Goal: Information Seeking & Learning: Learn about a topic

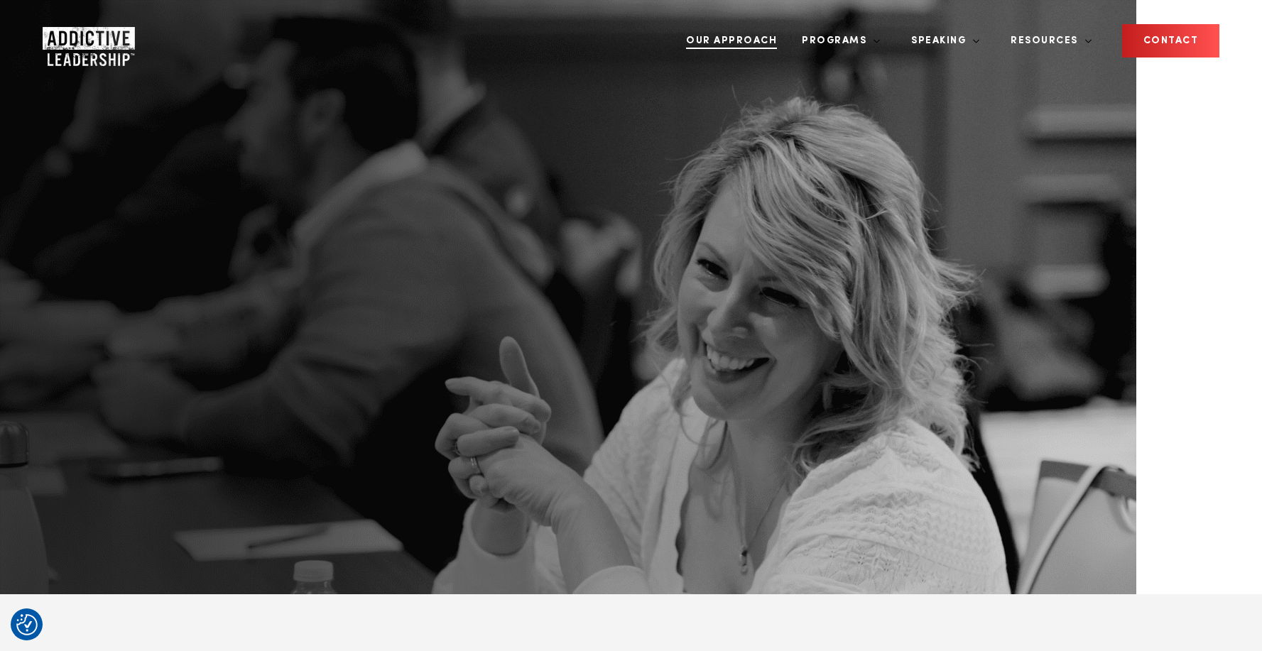
click at [772, 49] on link "Our Approach" at bounding box center [731, 40] width 112 height 53
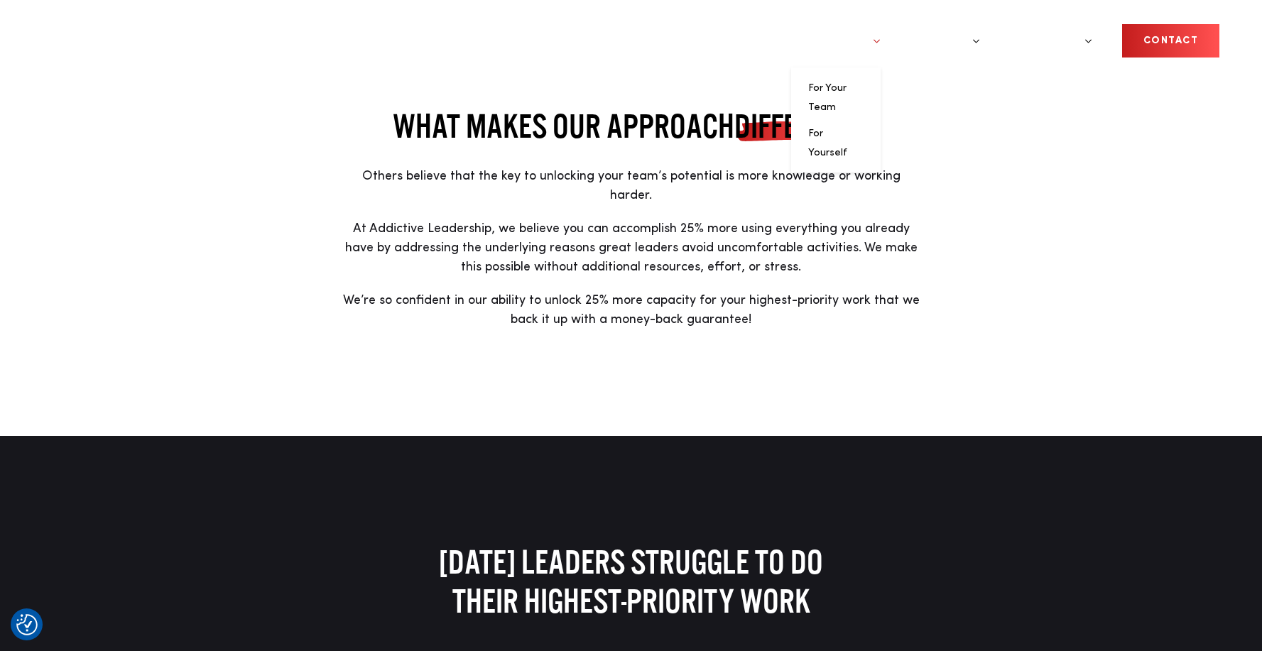
click at [878, 40] on link "Programs" at bounding box center [835, 40] width 89 height 53
click at [847, 88] on link "For Your Team" at bounding box center [827, 97] width 38 height 29
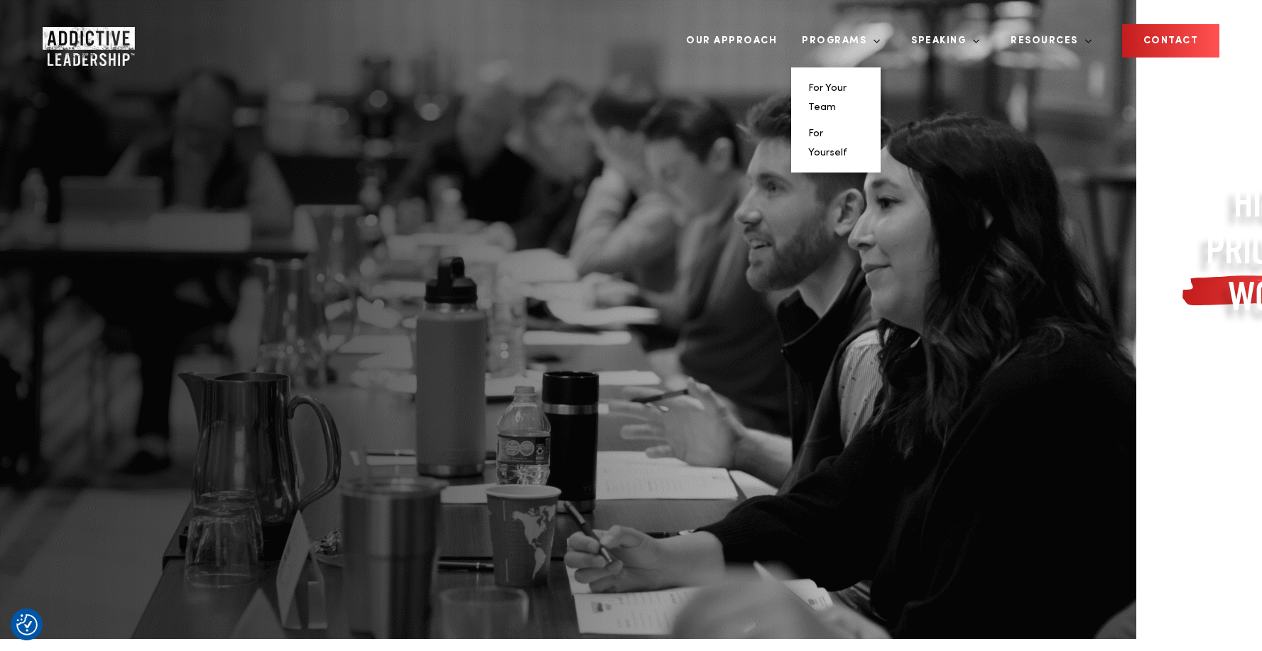
click at [864, 124] on li "For Yourself" at bounding box center [835, 143] width 55 height 38
click at [847, 129] on link "For Yourself" at bounding box center [827, 143] width 39 height 29
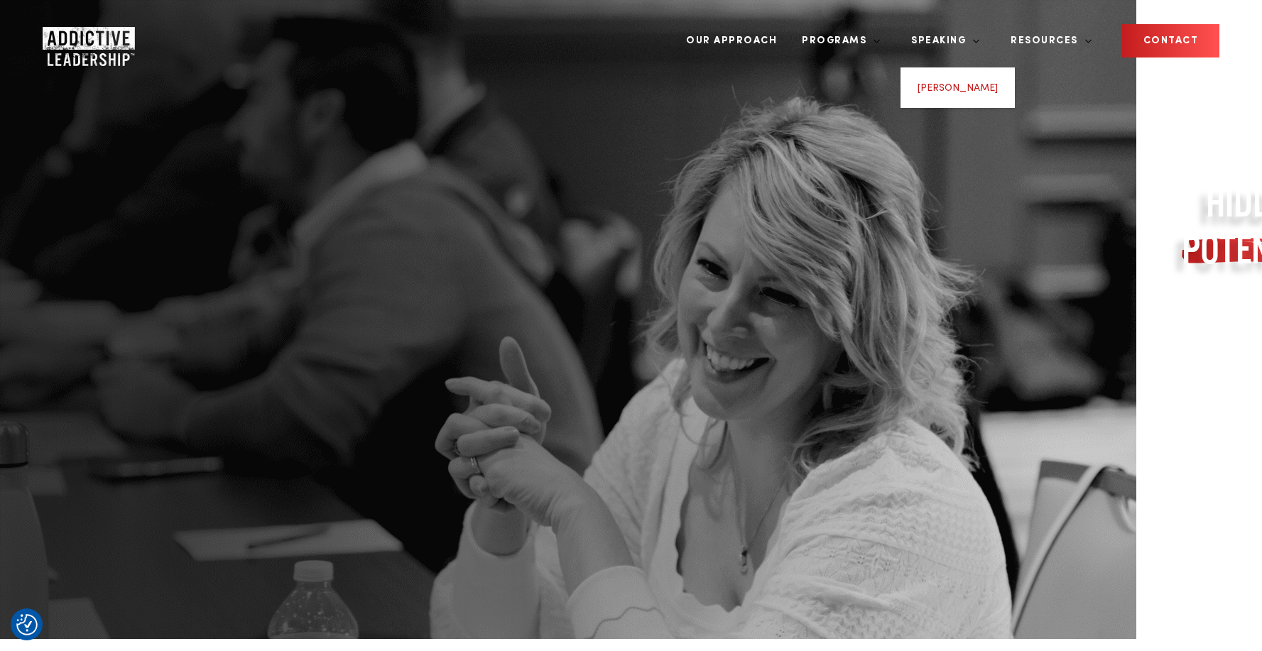
click at [982, 87] on link "[PERSON_NAME]" at bounding box center [958, 88] width 80 height 10
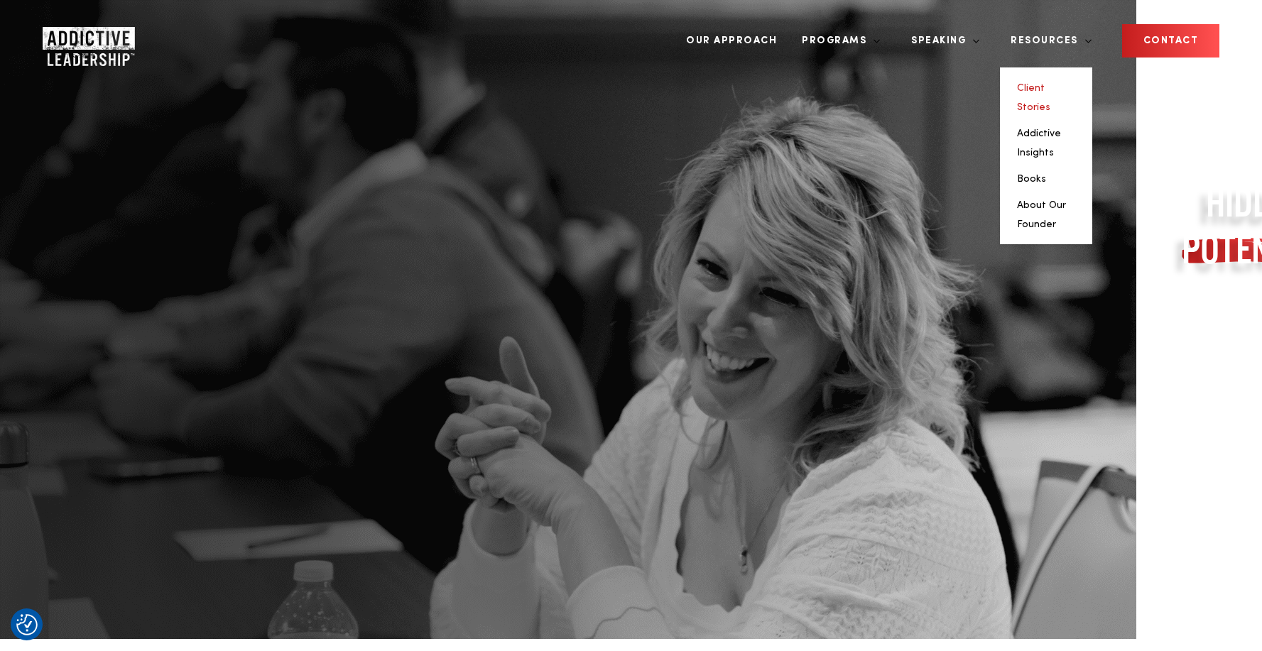
click at [1050, 89] on link "Client Stories" at bounding box center [1033, 97] width 33 height 29
